Goal: Transaction & Acquisition: Purchase product/service

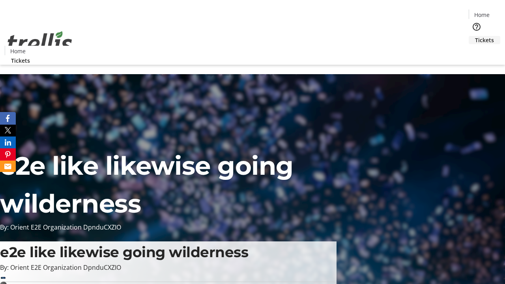
click at [475, 36] on span "Tickets" at bounding box center [484, 40] width 19 height 8
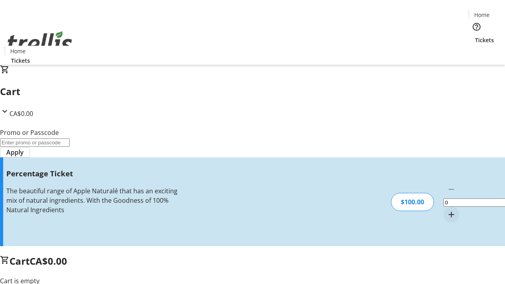
click at [446, 210] on mat-icon "Increment by one" at bounding box center [450, 214] width 9 height 9
type input "1"
type input "BAR"
